Goal: Check status: Check status

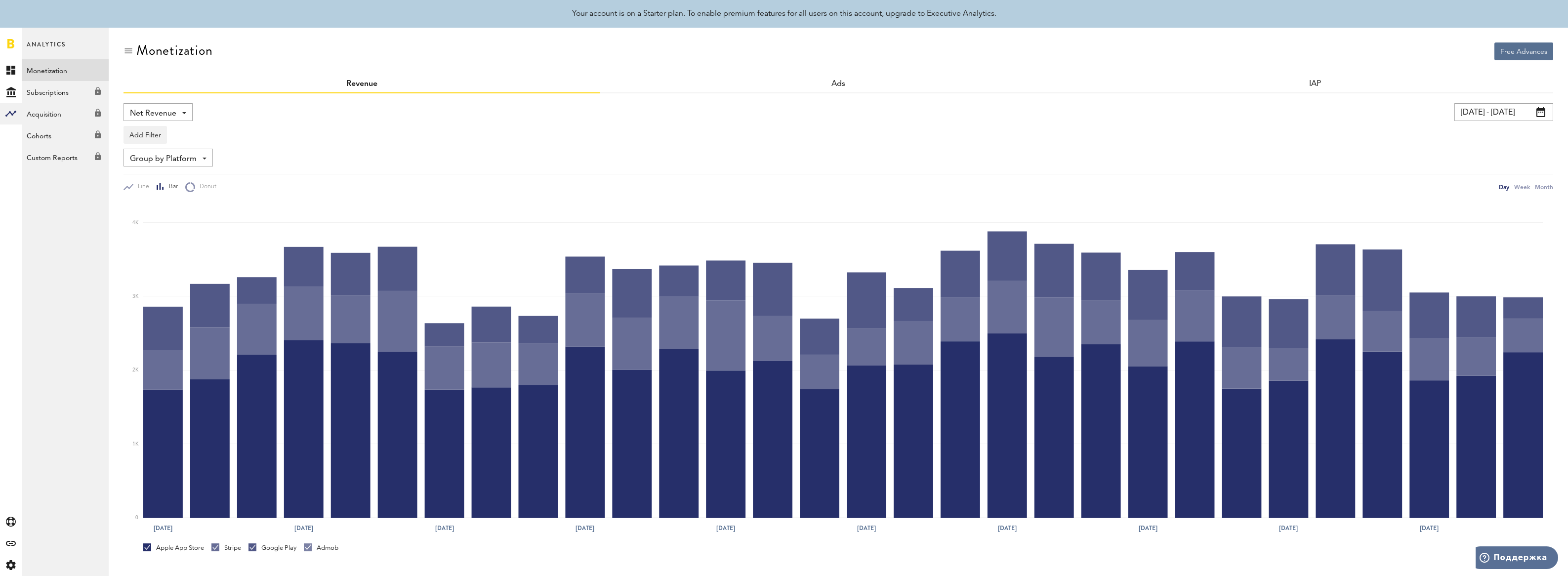
click at [11, 45] on link at bounding box center [11, 43] width 7 height 10
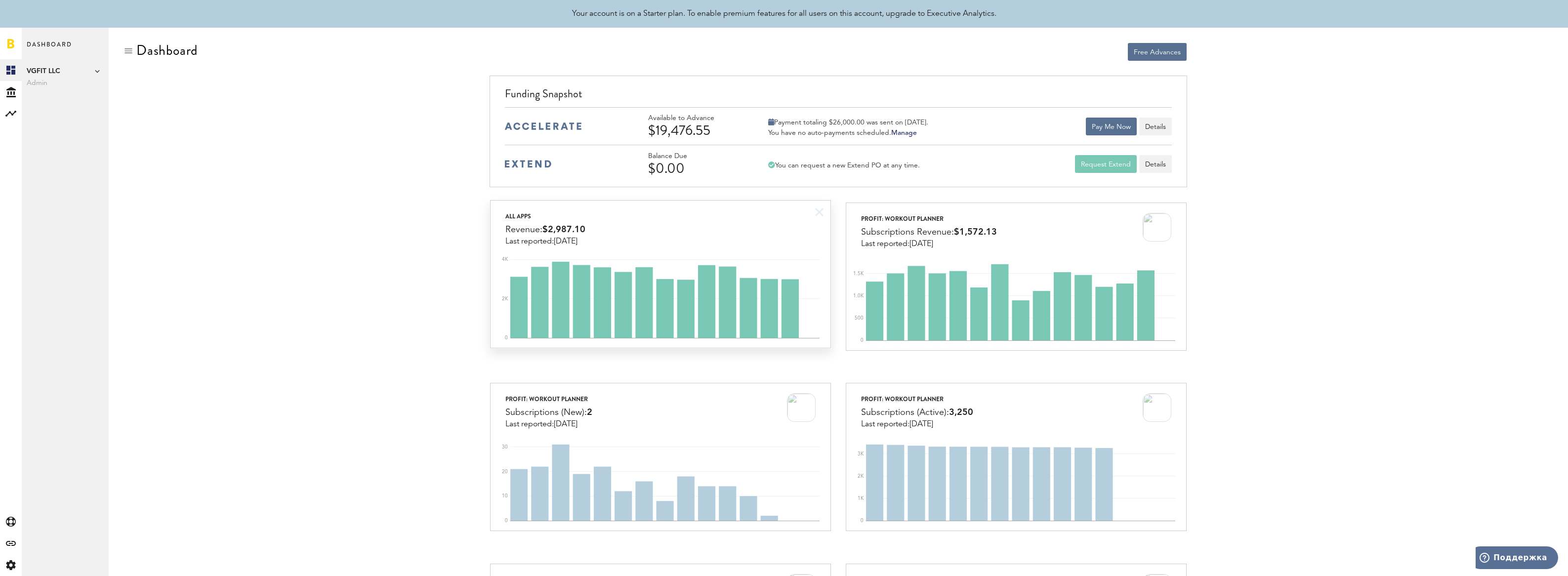
click at [742, 232] on div "All apps Revenue: $2,987.10 Last reported: [DATE]" at bounding box center [659, 224] width 339 height 46
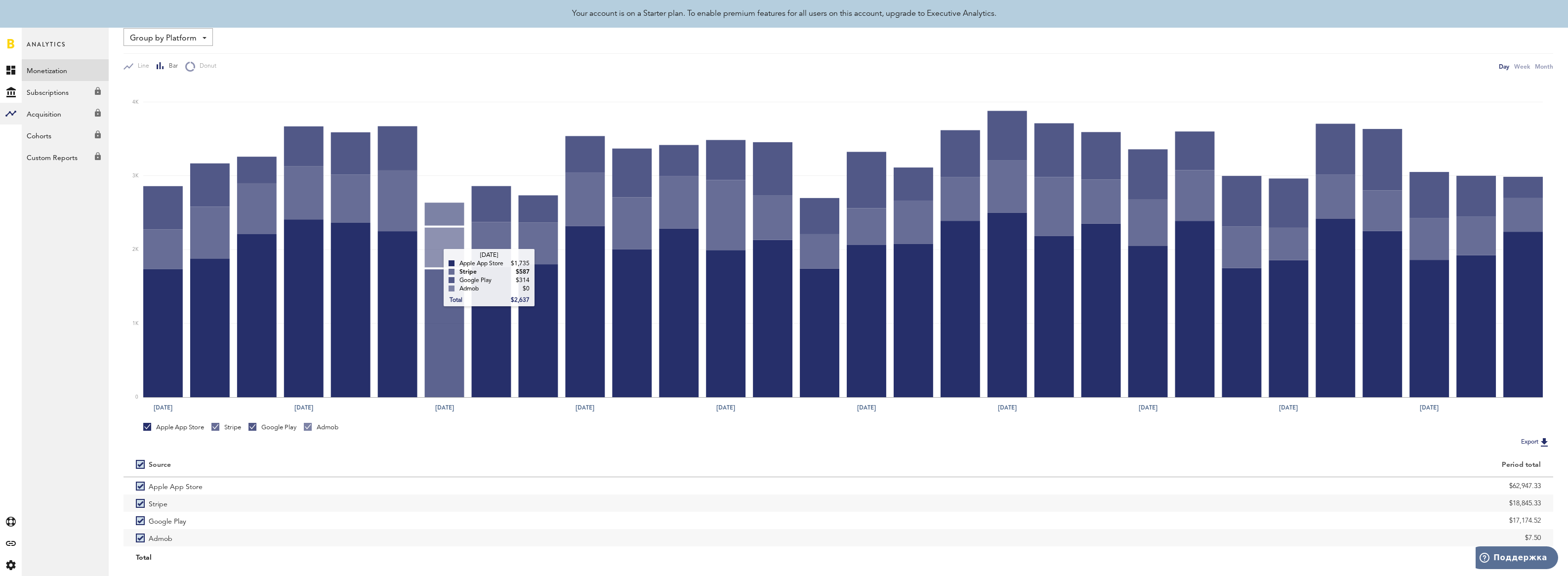
scroll to position [145, 0]
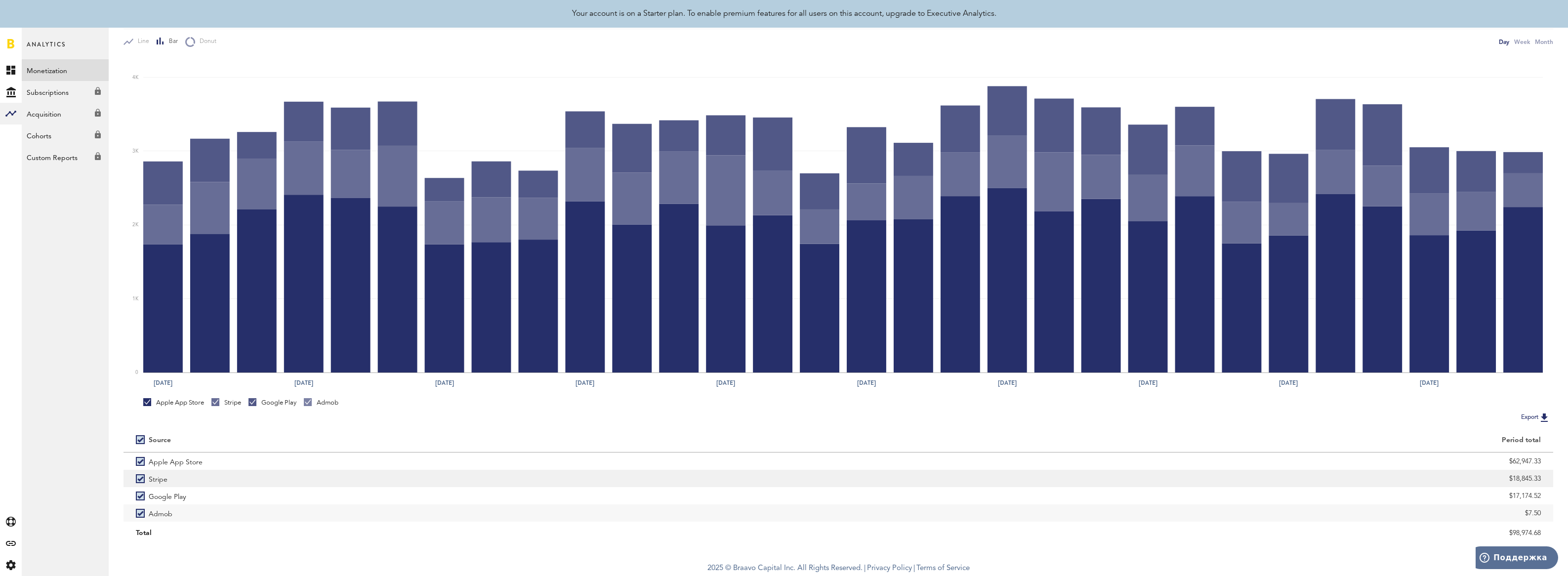
click at [140, 477] on label "Stripe" at bounding box center [481, 479] width 690 height 17
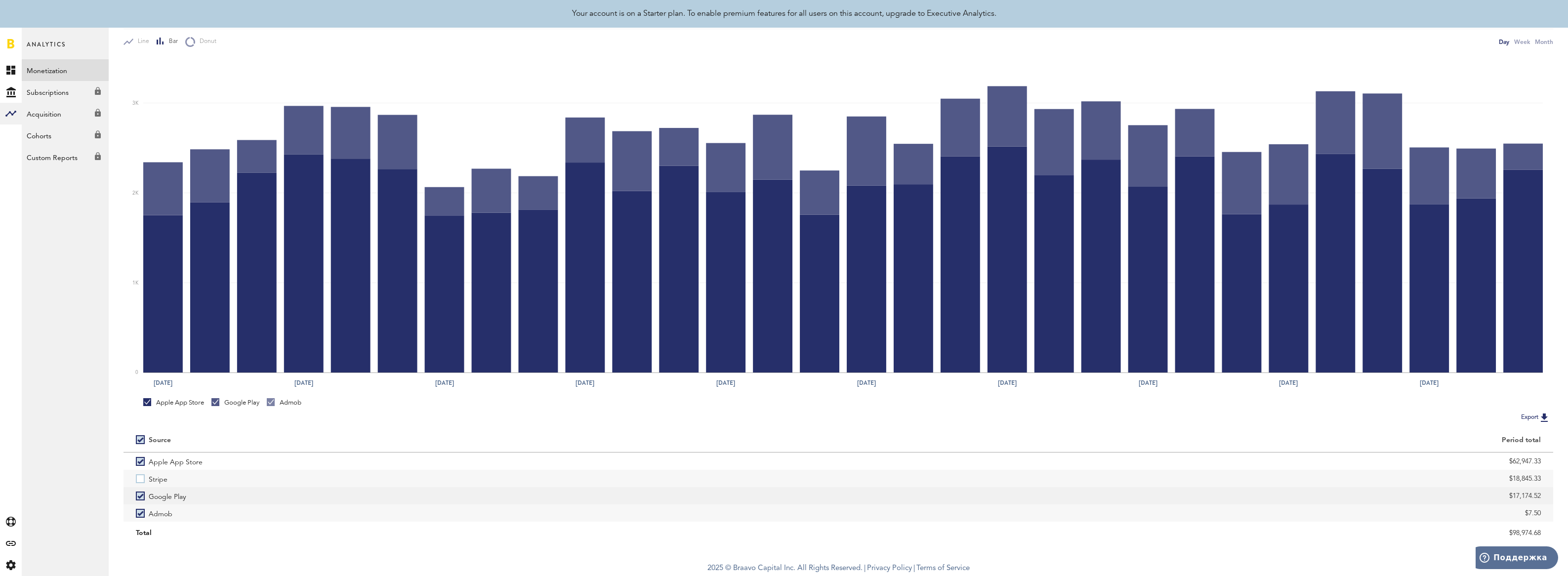
click at [140, 492] on label "Google Play" at bounding box center [481, 496] width 690 height 17
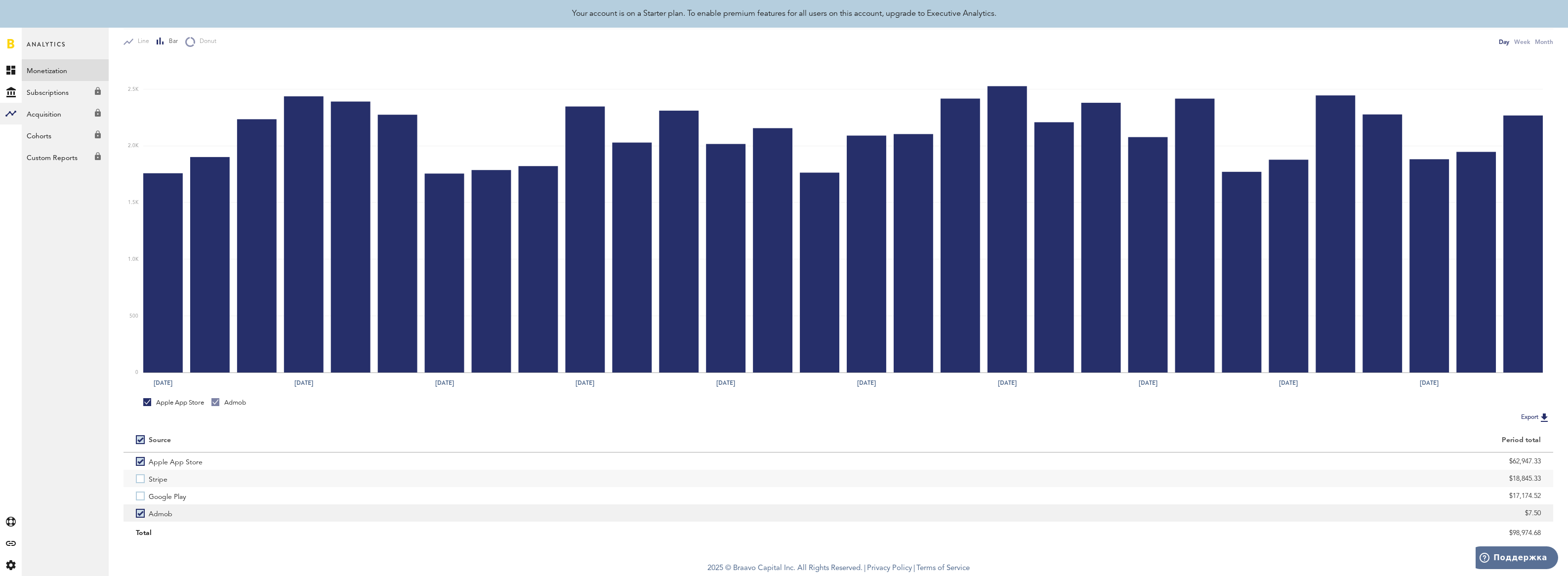
click at [140, 511] on label "Admob" at bounding box center [481, 513] width 690 height 17
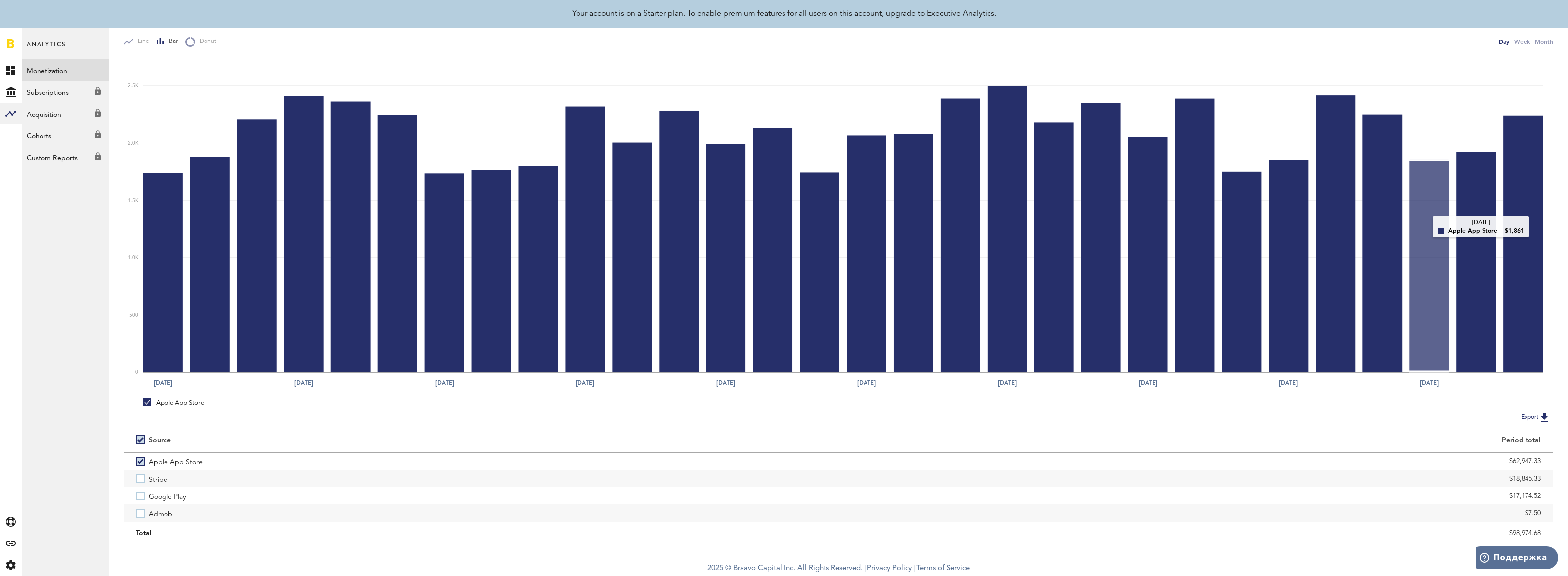
scroll to position [144, 0]
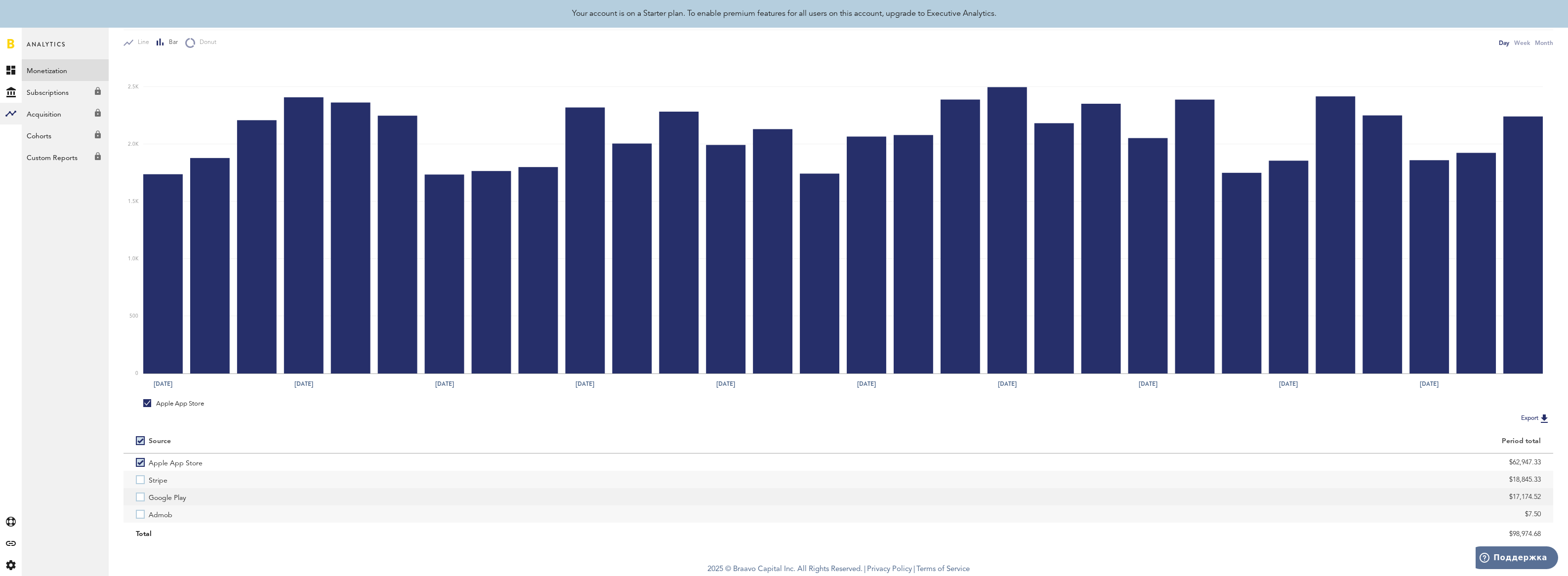
click at [144, 497] on label "Google Play" at bounding box center [481, 497] width 690 height 17
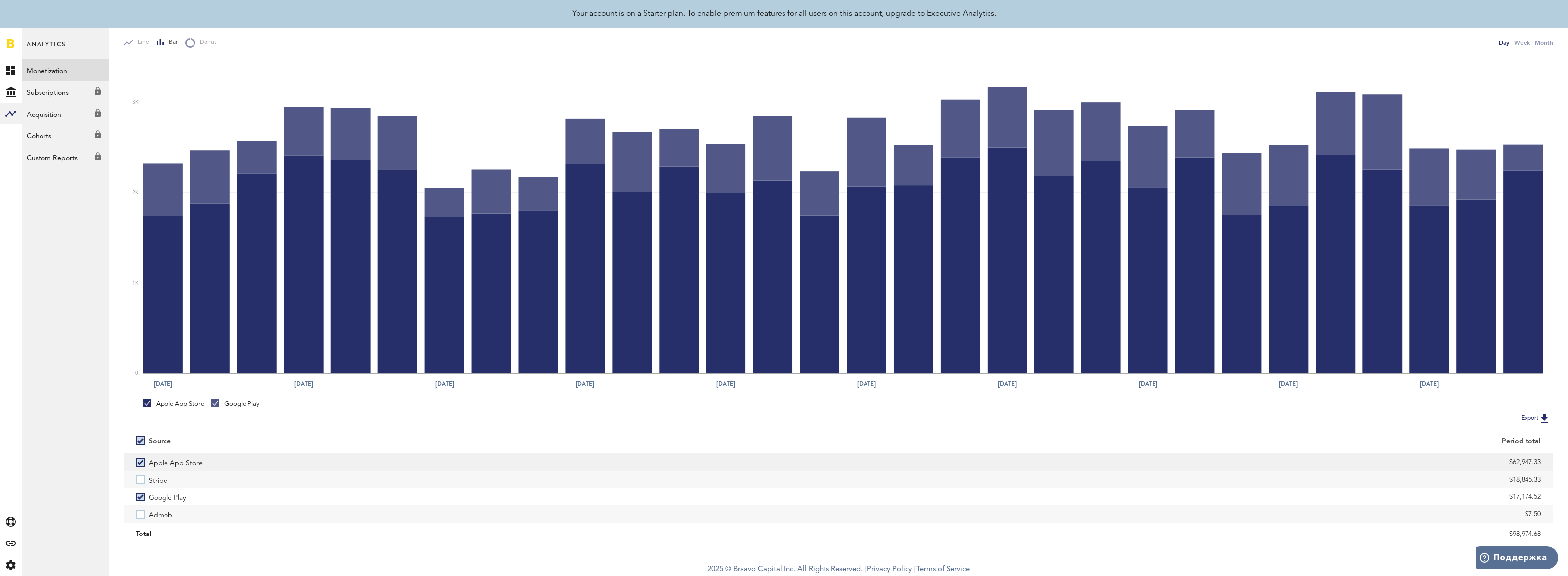
click at [140, 459] on label "Apple App Store" at bounding box center [481, 462] width 690 height 17
